Goal: Find contact information: Find contact information

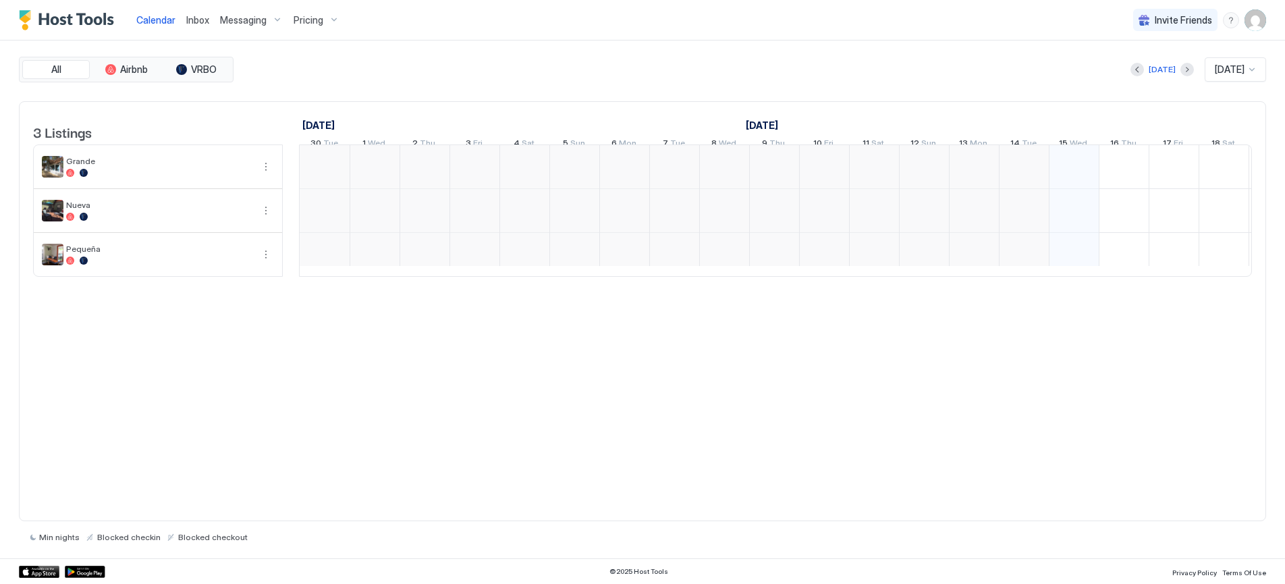
scroll to position [0, 750]
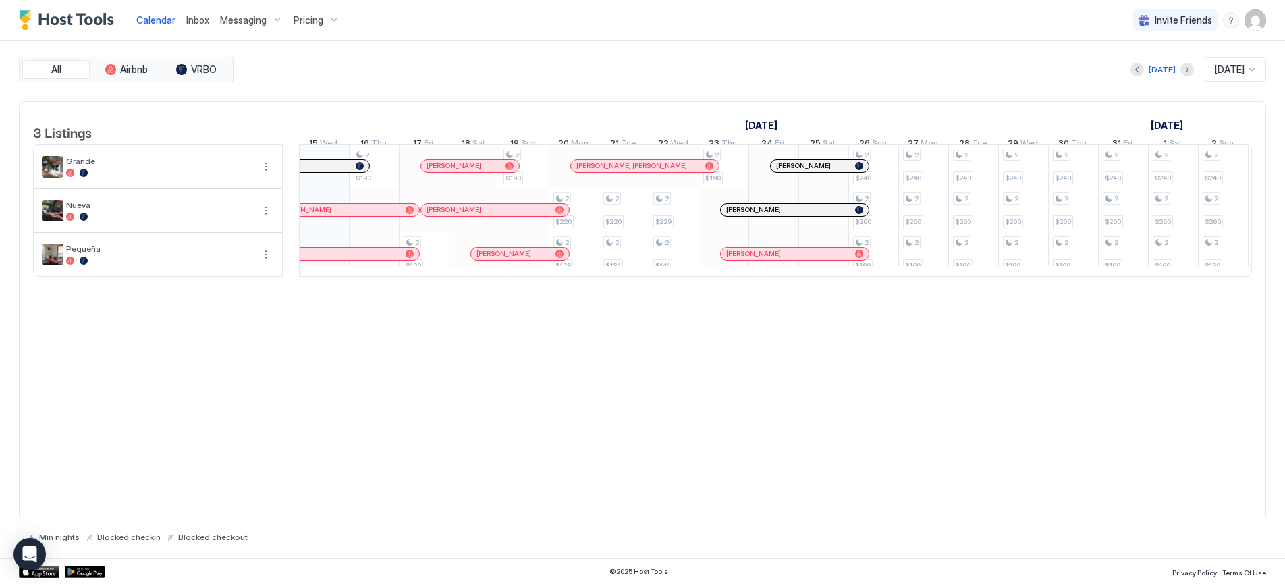
click at [78, 30] on div "Calendar Inbox Messaging Pricing" at bounding box center [182, 20] width 326 height 40
click at [77, 24] on img "Host Tools Logo" at bounding box center [69, 20] width 101 height 20
click at [72, 15] on img "Host Tools Logo" at bounding box center [69, 20] width 101 height 20
click at [1228, 20] on div "menu" at bounding box center [1231, 20] width 16 height 16
click at [1105, 107] on span "Contact us" at bounding box center [1113, 110] width 49 height 12
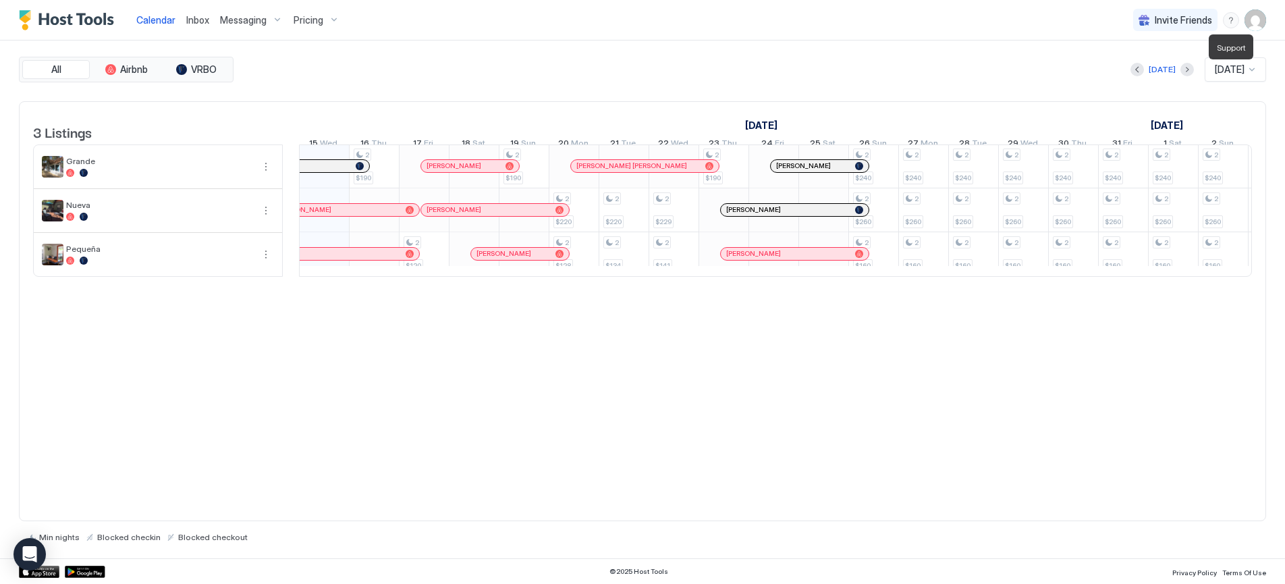
click at [1227, 22] on div "menu" at bounding box center [1231, 20] width 16 height 16
click at [1123, 85] on span "Chat with us" at bounding box center [1116, 86] width 55 height 12
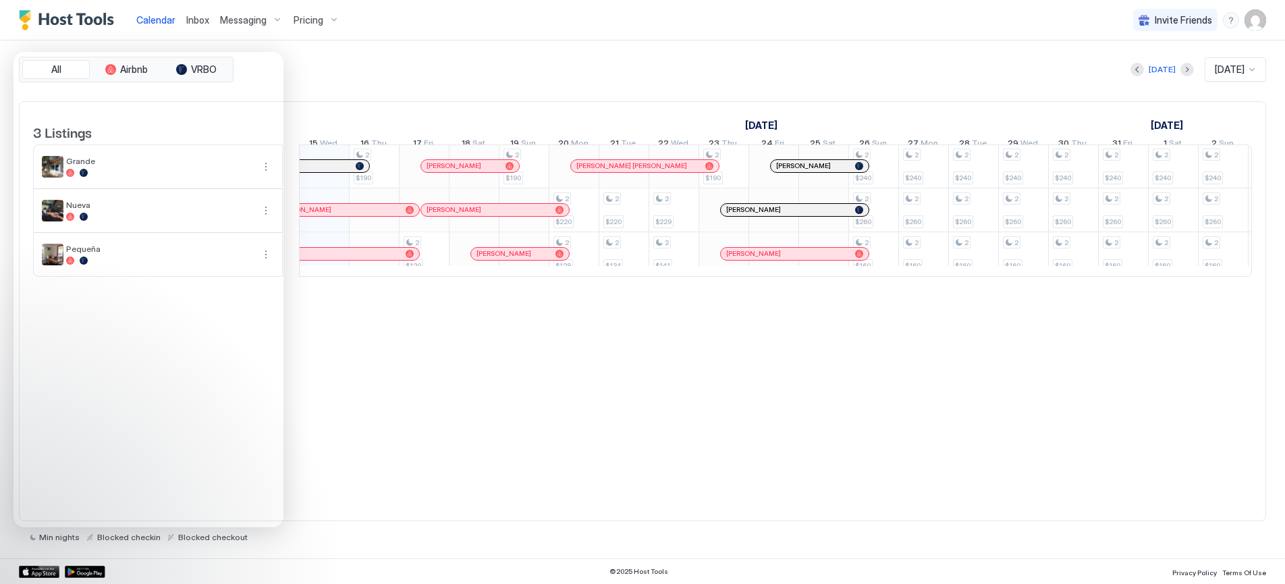
click at [408, 87] on div "All Airbnb VRBO [DATE] [DATE] 3 Listings [DATE] [DATE] [DATE] 30 Tue 1 Wed 2 Th…" at bounding box center [642, 299] width 1247 height 485
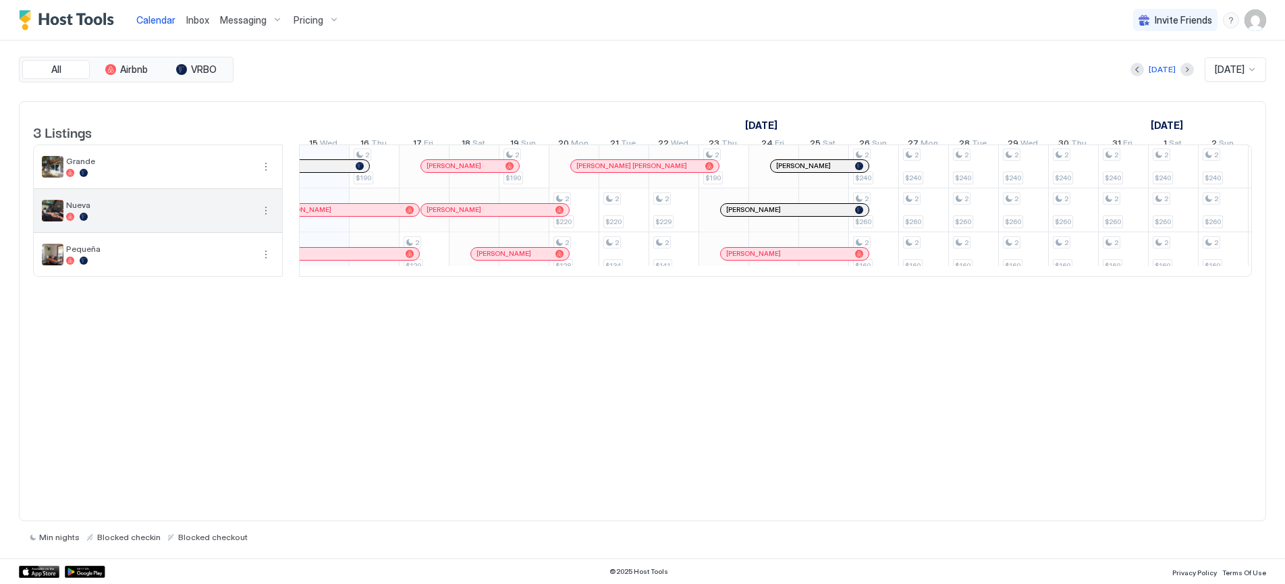
click at [160, 232] on div "Nueva" at bounding box center [158, 210] width 248 height 43
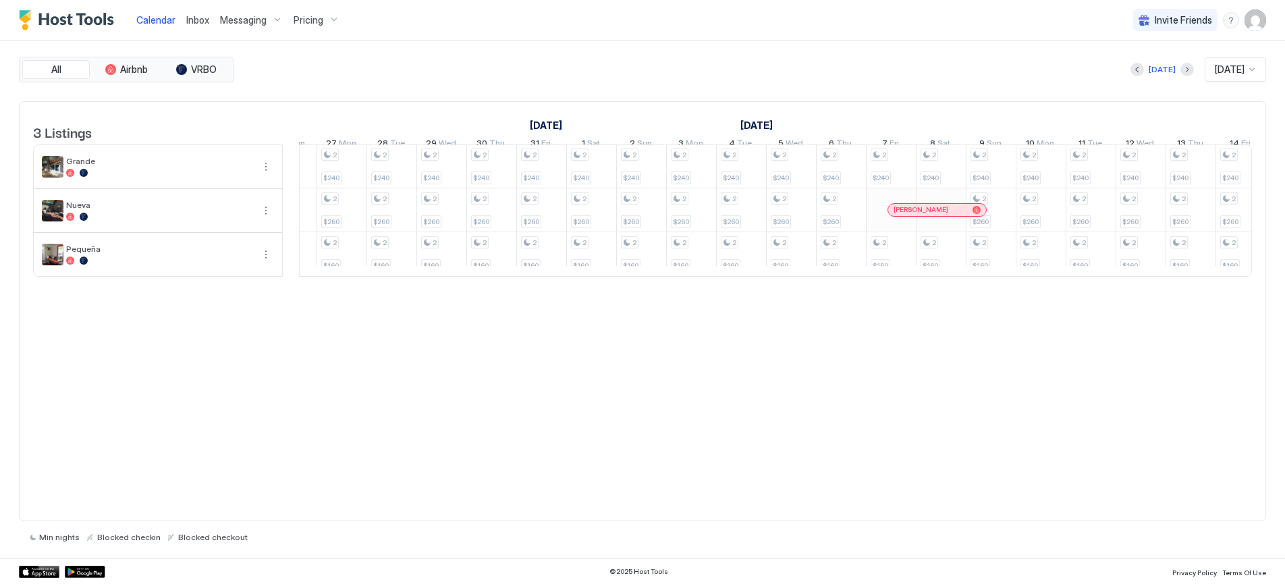
scroll to position [0, 0]
